Goal: Communication & Community: Answer question/provide support

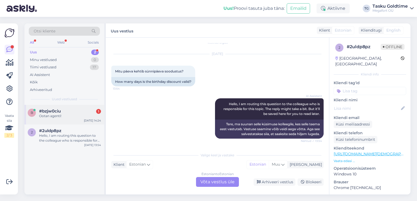
click at [77, 108] on div "#bzjw0ciu 1" at bounding box center [70, 110] width 62 height 5
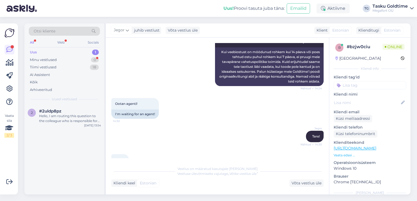
scroll to position [525, 0]
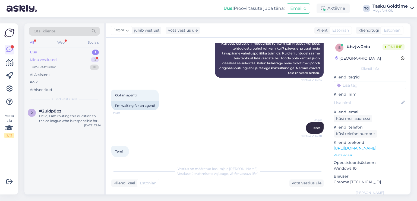
click at [93, 58] on div "0" at bounding box center [95, 59] width 8 height 5
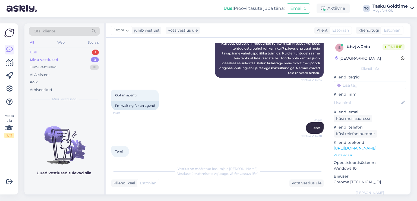
click at [83, 53] on div "Uus 1" at bounding box center [64, 52] width 71 height 8
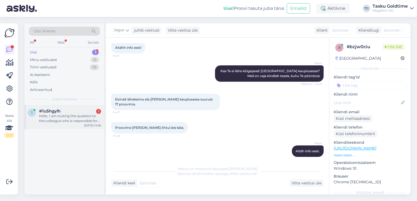
click at [64, 113] on div "Hello, I am routing this question to the colleague who is responsible for this …" at bounding box center [70, 118] width 62 height 10
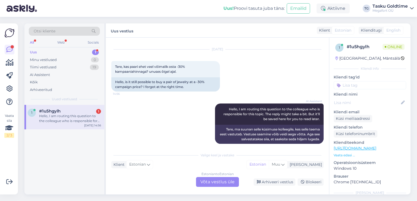
scroll to position [16, 0]
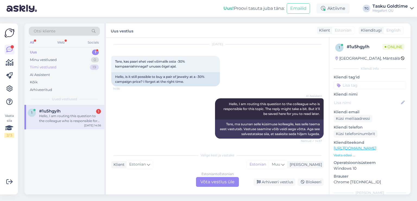
click at [92, 67] on div "19" at bounding box center [94, 66] width 9 height 5
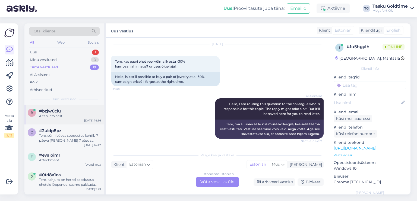
click at [84, 115] on div "Aitäh info eest." at bounding box center [70, 115] width 62 height 5
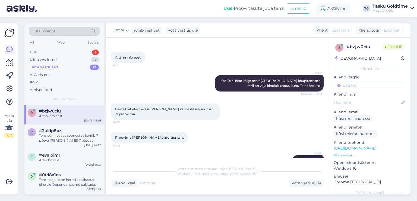
scroll to position [1089, 0]
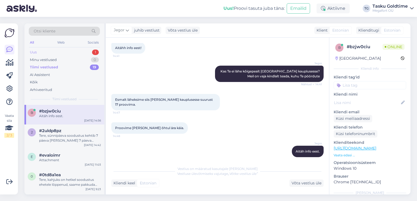
click at [88, 54] on div "Uus 1" at bounding box center [64, 52] width 71 height 8
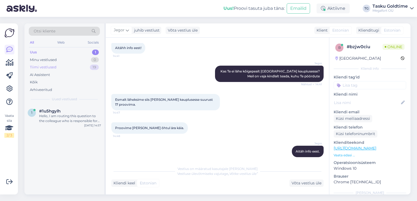
click at [74, 66] on div "Tiimi vestlused 19" at bounding box center [64, 67] width 71 height 8
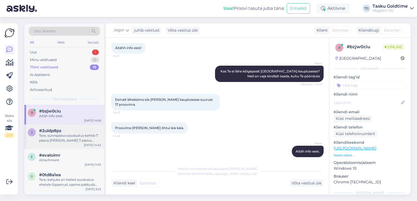
click at [78, 130] on div "#2uldp8pz" at bounding box center [70, 130] width 62 height 5
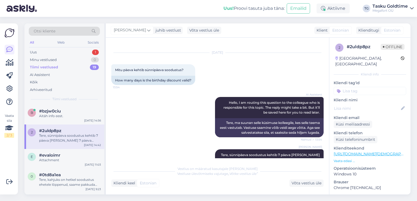
scroll to position [0, 0]
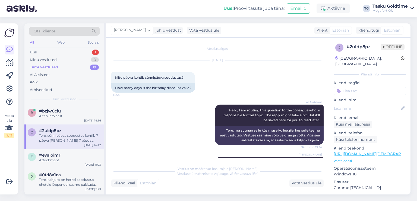
click at [86, 47] on div "All Web Socials" at bounding box center [64, 43] width 71 height 8
click at [89, 51] on div "Uus 1" at bounding box center [64, 52] width 71 height 8
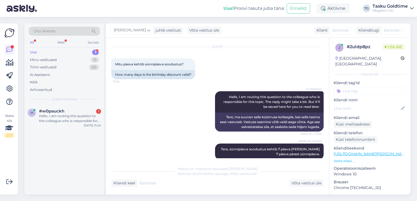
scroll to position [21, 0]
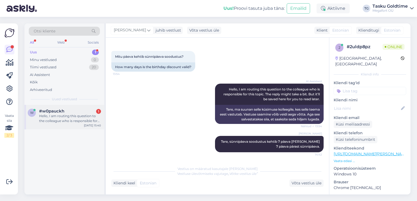
click at [94, 118] on div "Hello, I am routing this question to the colleague who is responsible for this …" at bounding box center [70, 118] width 62 height 10
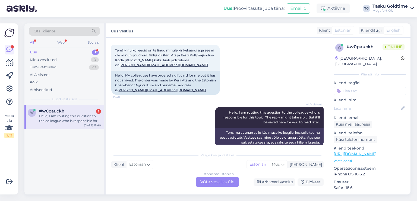
scroll to position [36, 0]
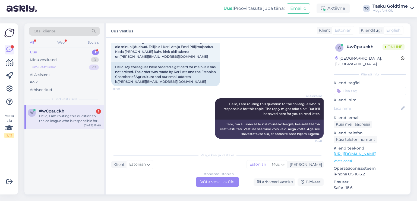
click at [91, 68] on div "20" at bounding box center [94, 66] width 10 height 5
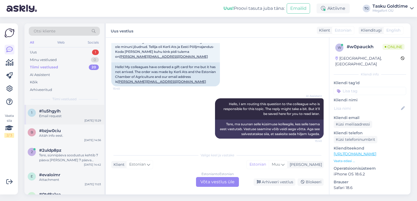
click at [77, 110] on div "#1u5hgylh" at bounding box center [70, 110] width 62 height 5
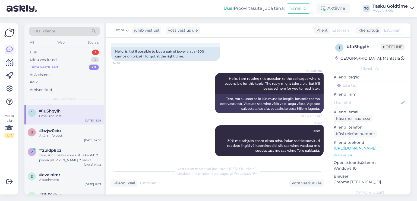
scroll to position [0, 0]
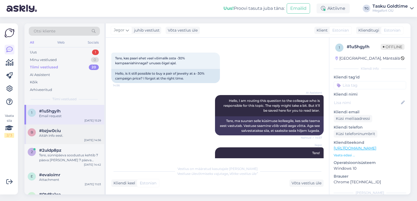
click at [89, 130] on div "#bzjw0ciu" at bounding box center [70, 130] width 62 height 5
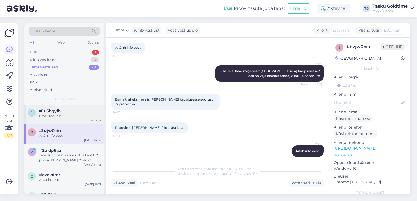
click at [96, 114] on div "Email request" at bounding box center [70, 115] width 62 height 5
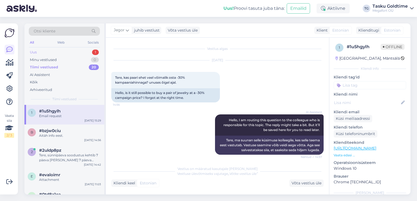
click at [92, 51] on div "Uus 1" at bounding box center [64, 52] width 71 height 8
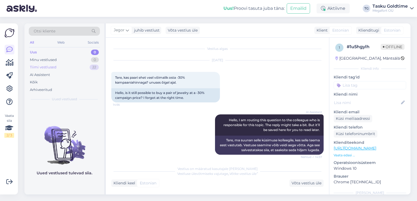
click at [96, 67] on div "22" at bounding box center [94, 66] width 9 height 5
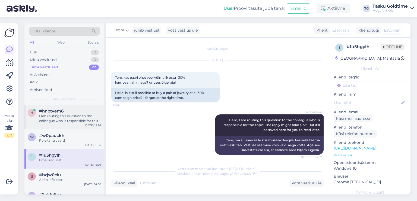
click at [92, 110] on div "#hnbtvem6" at bounding box center [70, 110] width 62 height 5
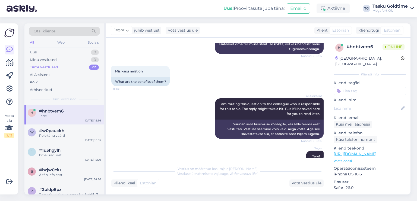
scroll to position [424, 0]
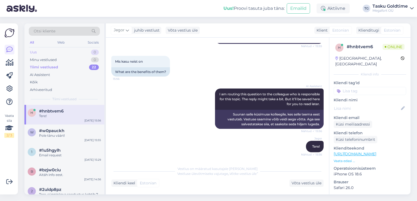
click at [93, 52] on div "0" at bounding box center [95, 51] width 8 height 5
